Goal: Information Seeking & Learning: Check status

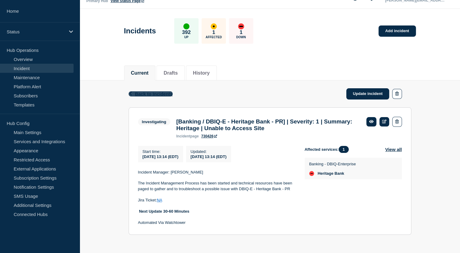
click at [150, 91] on span "Back to Incidents" at bounding box center [154, 93] width 38 height 5
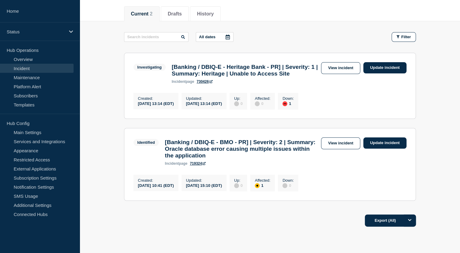
scroll to position [117, 0]
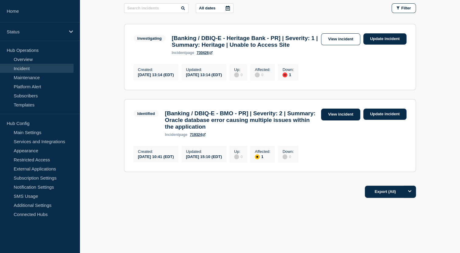
click at [339, 111] on link "View incident" at bounding box center [340, 115] width 39 height 12
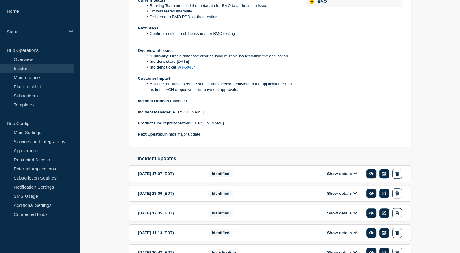
scroll to position [185, 0]
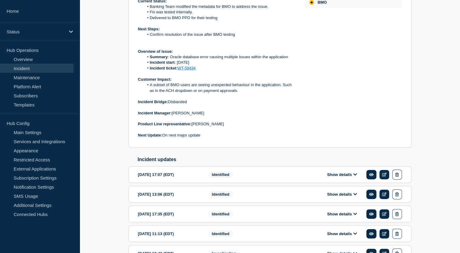
click at [353, 177] on button "Show details" at bounding box center [341, 174] width 33 height 5
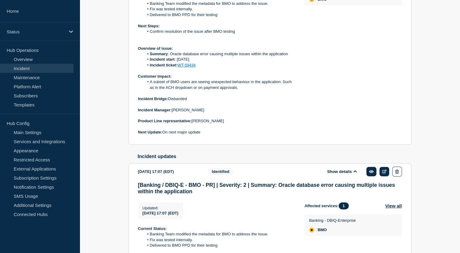
scroll to position [177, 0]
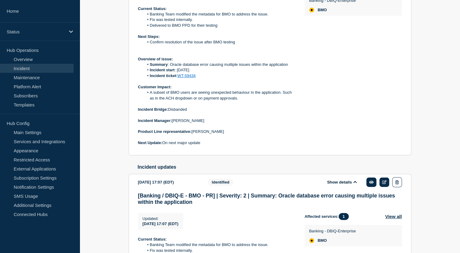
click at [355, 183] on icon at bounding box center [354, 182] width 3 height 2
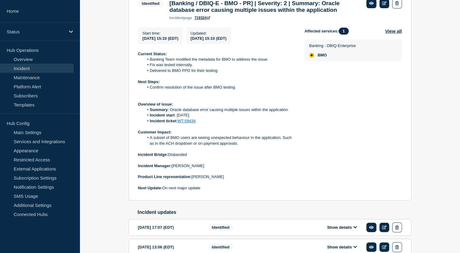
scroll to position [132, 0]
click at [190, 124] on link "WT-59434" at bounding box center [186, 121] width 18 height 5
